Goal: Task Accomplishment & Management: Use online tool/utility

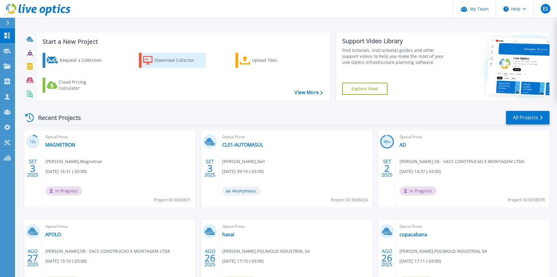
click at [183, 61] on div "Download Collector" at bounding box center [178, 60] width 48 height 12
click at [256, 61] on div "Upload Files" at bounding box center [276, 60] width 48 height 12
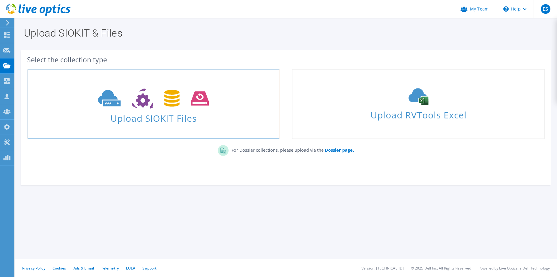
click at [171, 120] on span "Upload SIOKIT Files" at bounding box center [154, 116] width 252 height 13
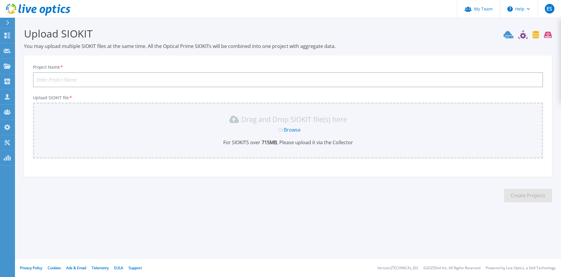
click at [90, 81] on input "Project Name *" at bounding box center [288, 79] width 510 height 15
type input "Paulistano"
click at [292, 130] on link "Browse" at bounding box center [292, 130] width 17 height 7
click at [290, 131] on link "Browse" at bounding box center [292, 130] width 17 height 7
click at [299, 130] on link "Browse" at bounding box center [292, 130] width 17 height 7
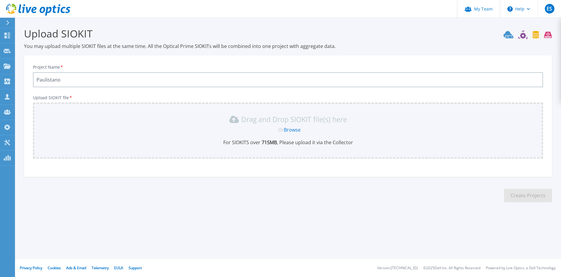
click at [294, 129] on link "Browse" at bounding box center [292, 130] width 17 height 7
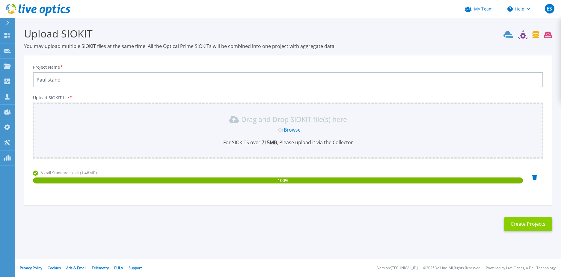
click at [519, 228] on button "Create Projects" at bounding box center [528, 223] width 48 height 13
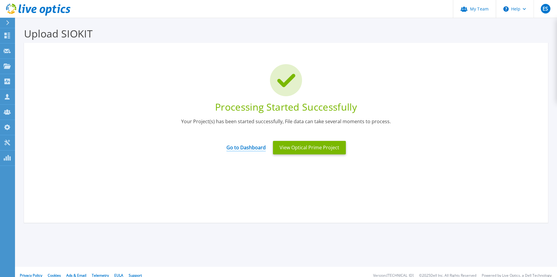
click at [236, 147] on link "Go to Dashboard" at bounding box center [245, 146] width 39 height 12
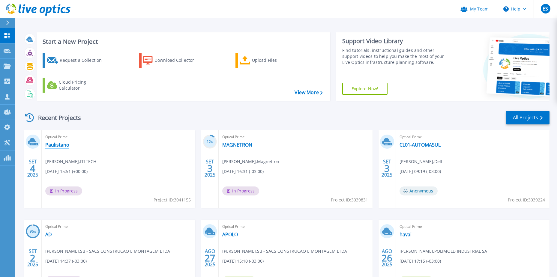
click at [58, 143] on link "Paulistano" at bounding box center [57, 145] width 24 height 6
